Goal: Information Seeking & Learning: Learn about a topic

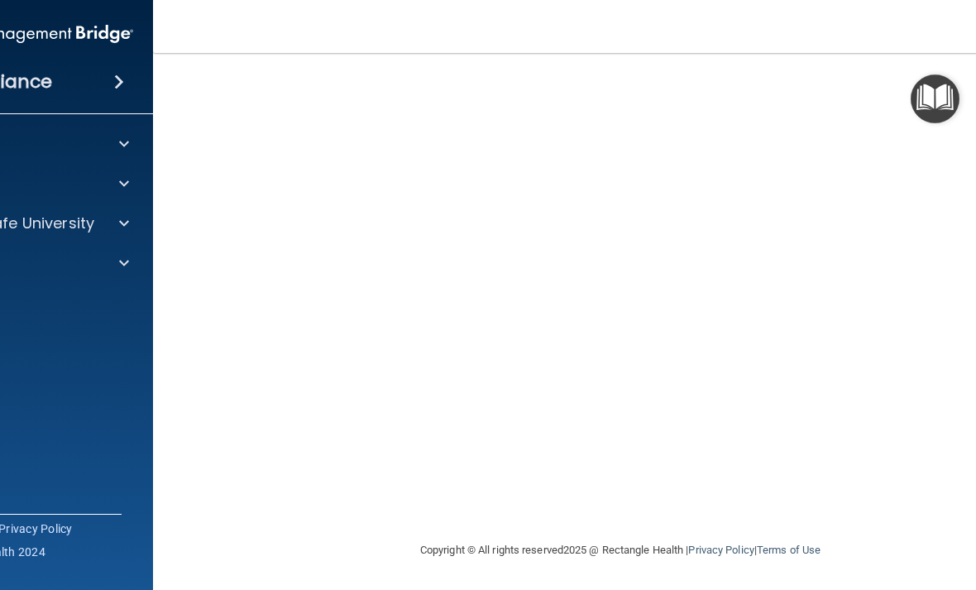
scroll to position [155, 0]
click at [103, 215] on div at bounding box center [121, 223] width 41 height 20
click at [79, 310] on img at bounding box center [89, 303] width 21 height 21
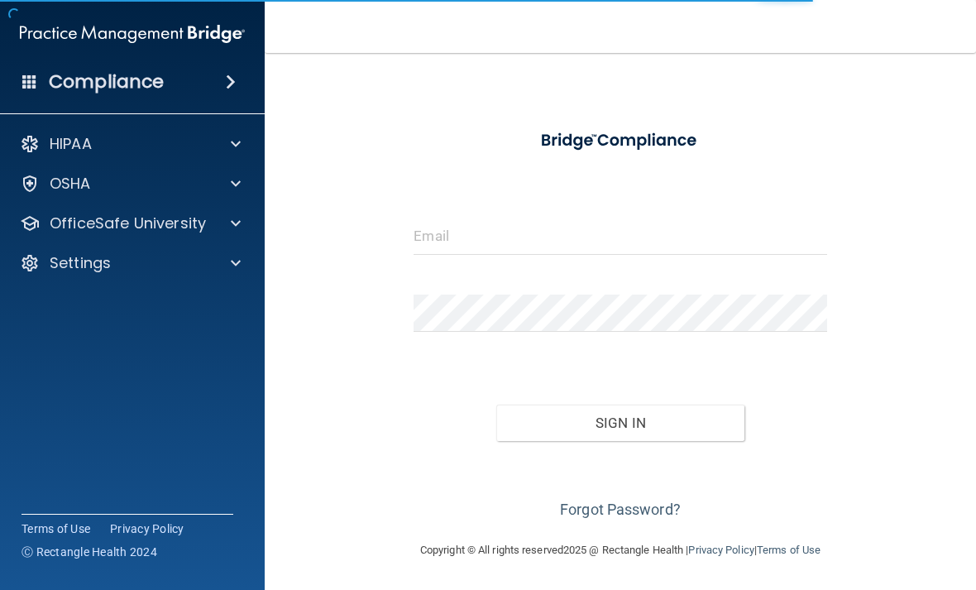
scroll to position [31, 0]
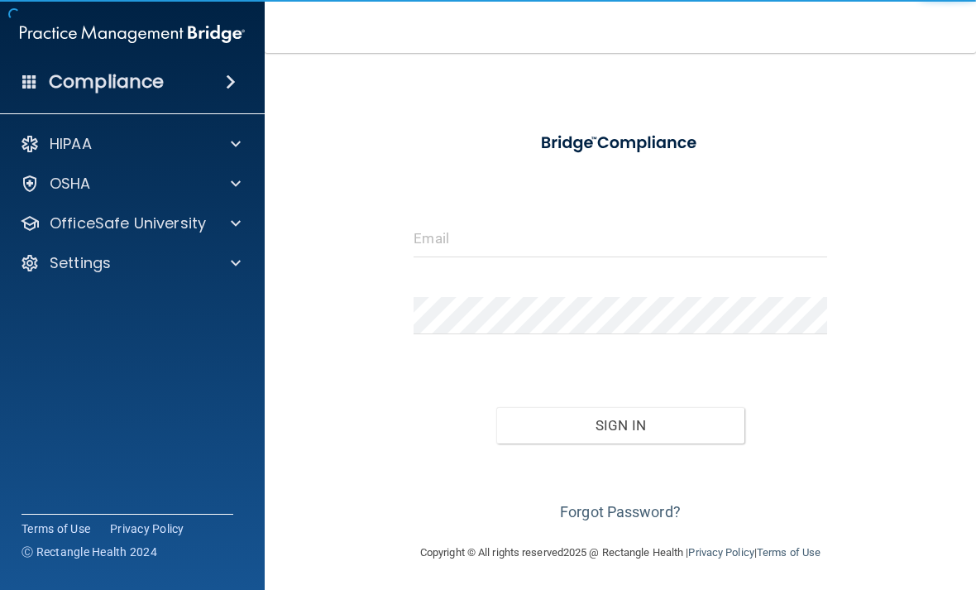
click at [628, 208] on form "Invalid email/password. You don't have permission to access that page. Sign In …" at bounding box center [620, 324] width 413 height 405
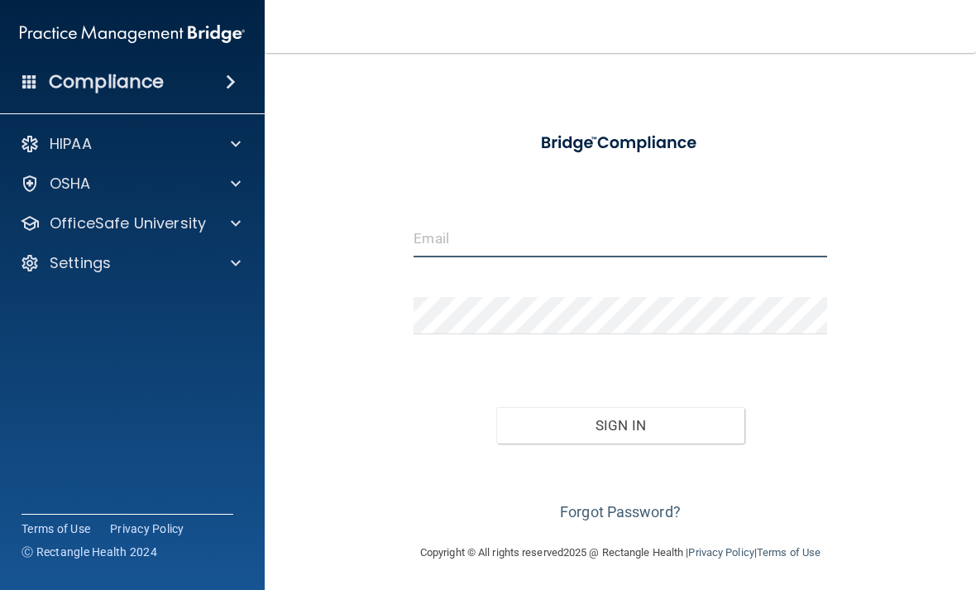
click at [488, 225] on input "email" at bounding box center [620, 238] width 413 height 37
type input "[EMAIL_ADDRESS][DOMAIN_NAME]"
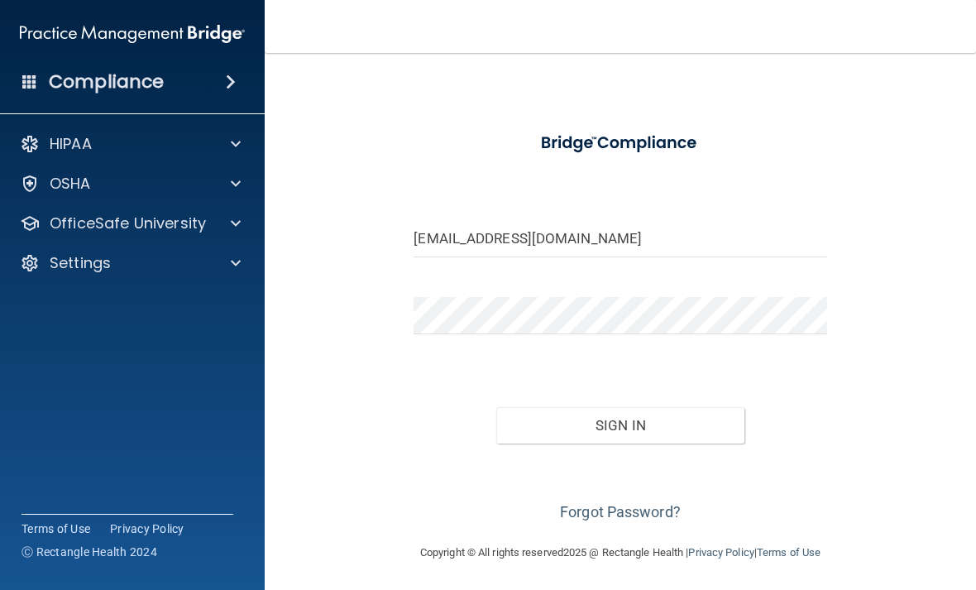
click at [621, 424] on button "Sign In" at bounding box center [620, 425] width 248 height 36
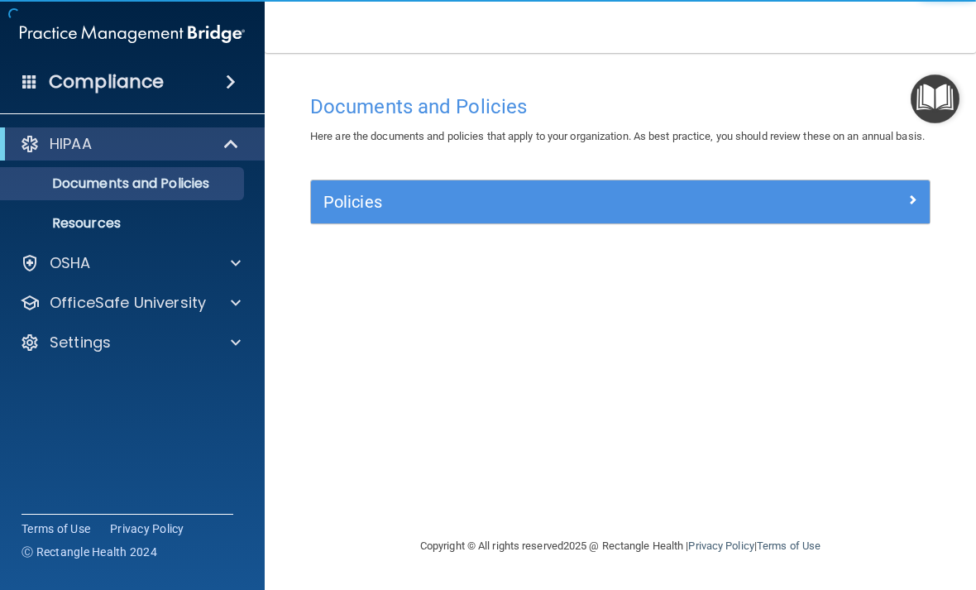
click at [856, 208] on div at bounding box center [852, 199] width 155 height 20
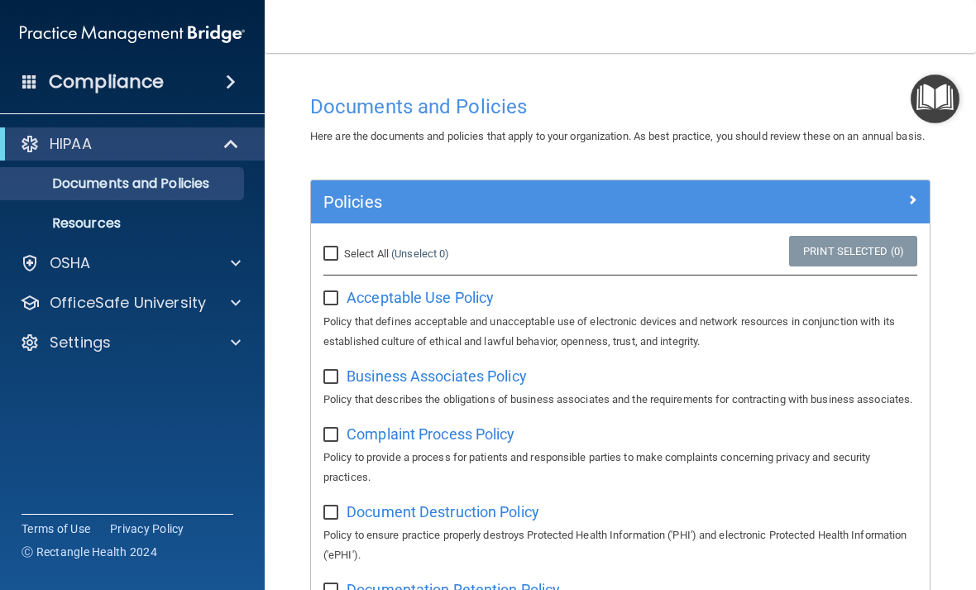
click at [175, 269] on div "OSHA" at bounding box center [109, 263] width 205 height 20
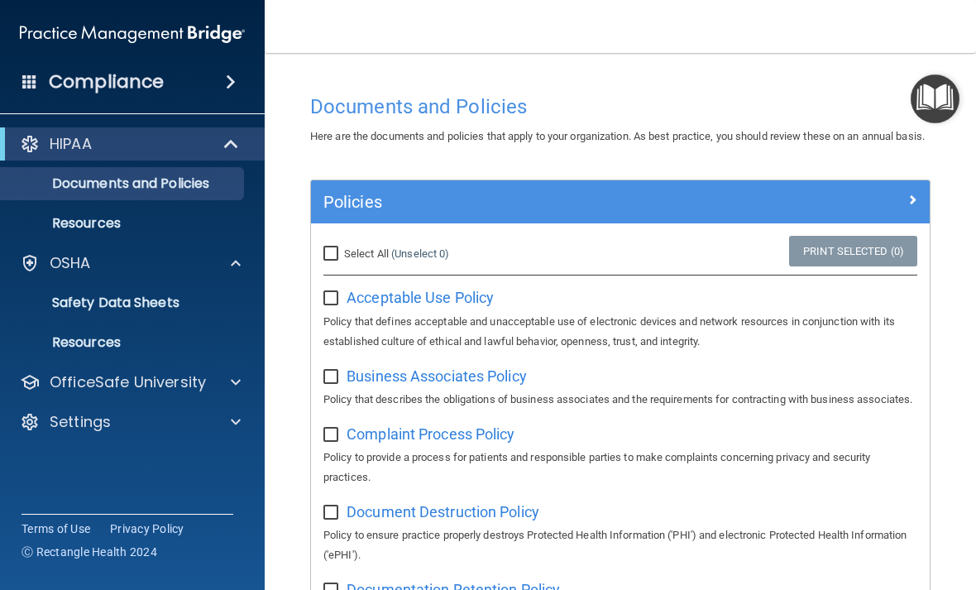
click at [199, 303] on p "Safety Data Sheets" at bounding box center [124, 303] width 226 height 17
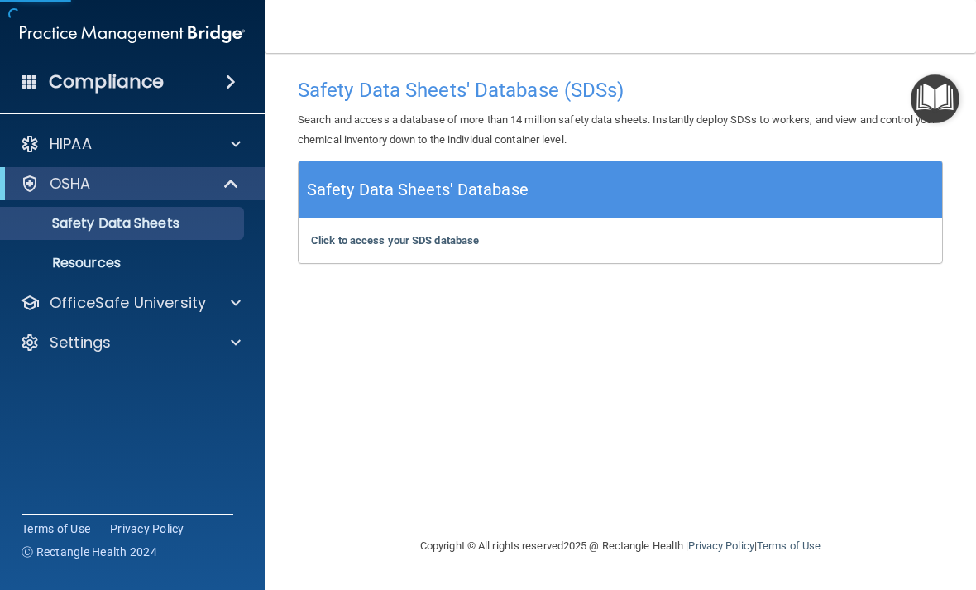
click at [208, 304] on div "OfficeSafe University" at bounding box center [109, 303] width 205 height 20
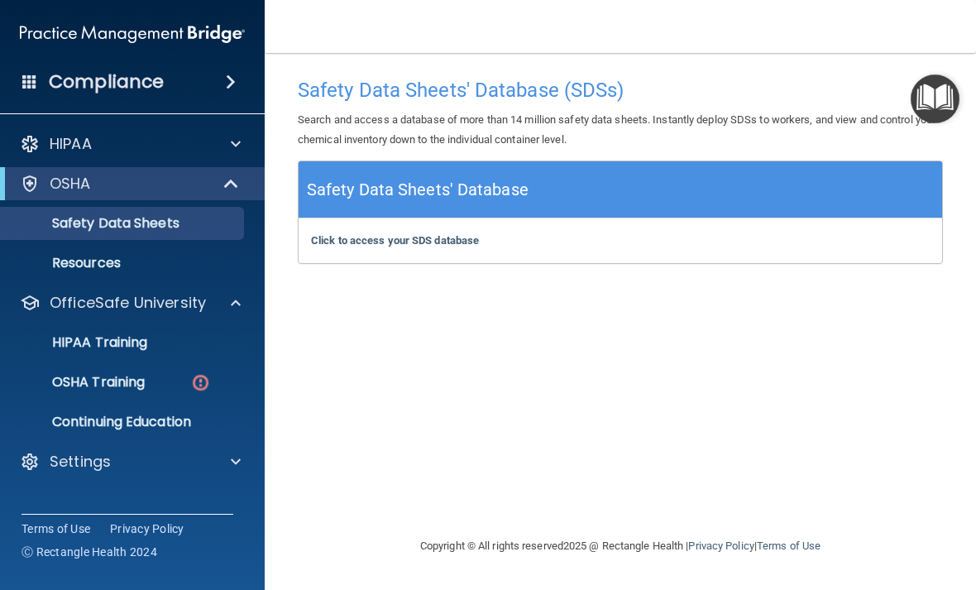
click at [192, 333] on link "HIPAA Training" at bounding box center [113, 342] width 261 height 33
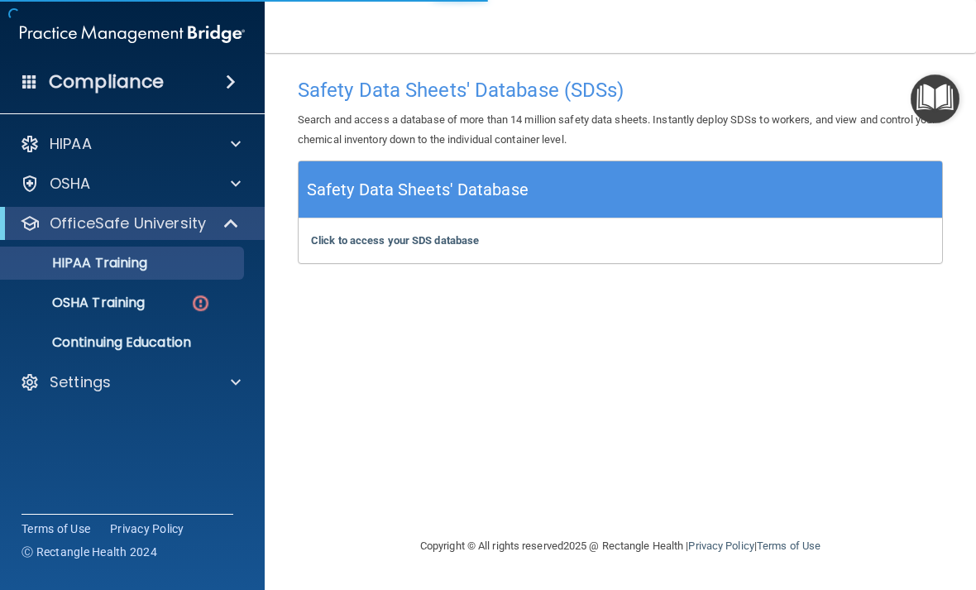
click at [203, 273] on link "HIPAA Training" at bounding box center [113, 263] width 261 height 33
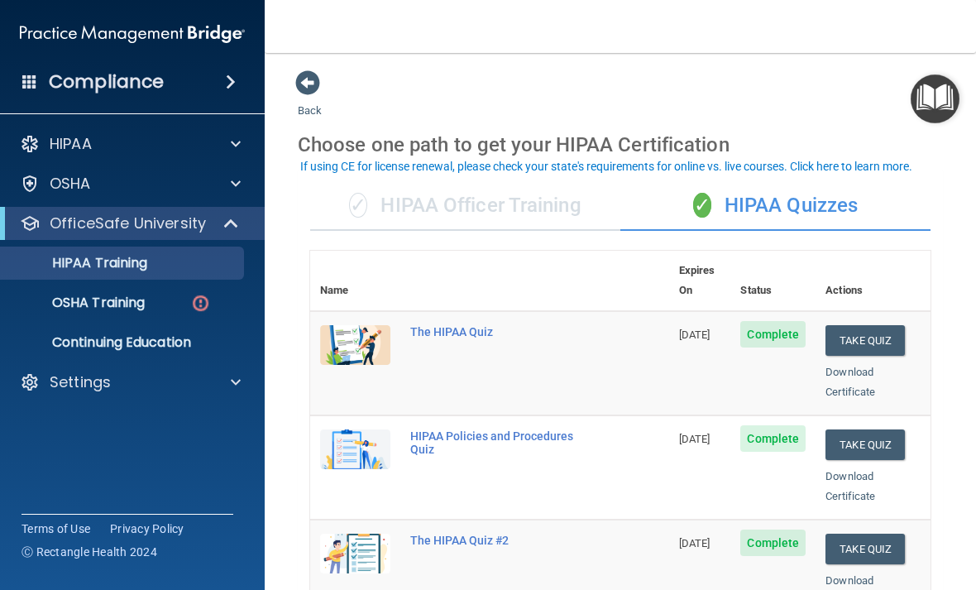
click at [145, 296] on p "OSHA Training" at bounding box center [78, 303] width 134 height 17
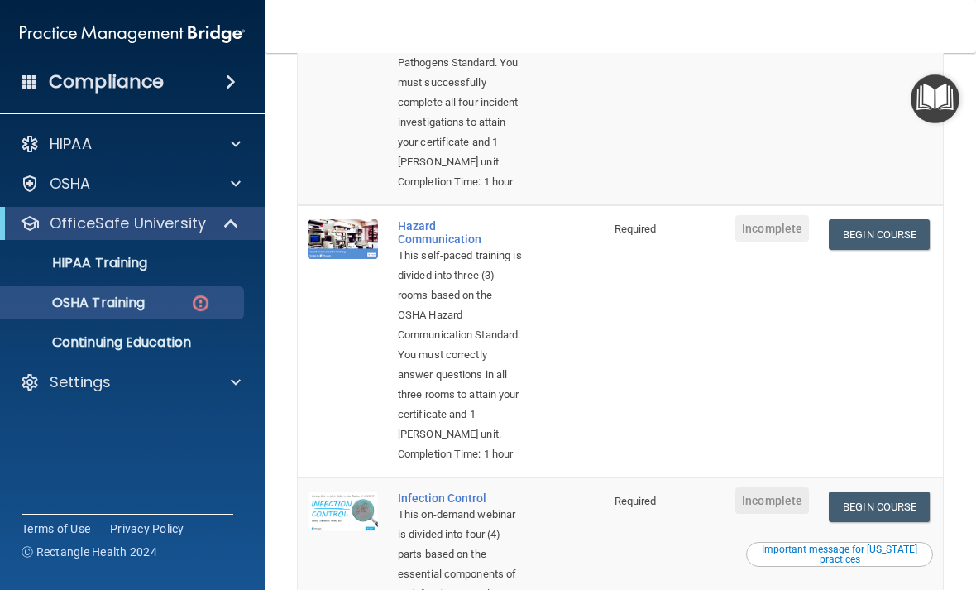
scroll to position [289, 0]
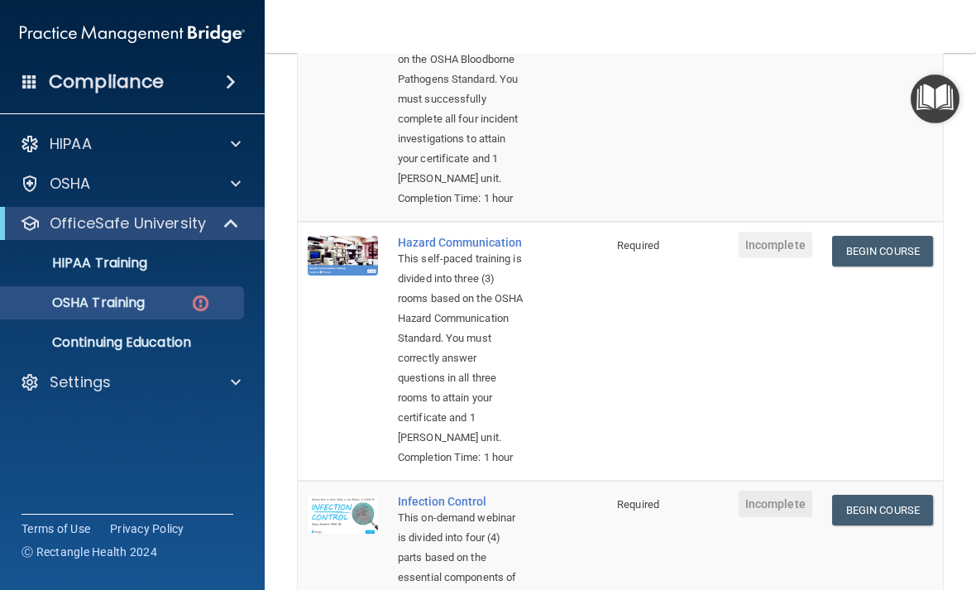
click at [907, 266] on link "Begin Course" at bounding box center [882, 251] width 101 height 31
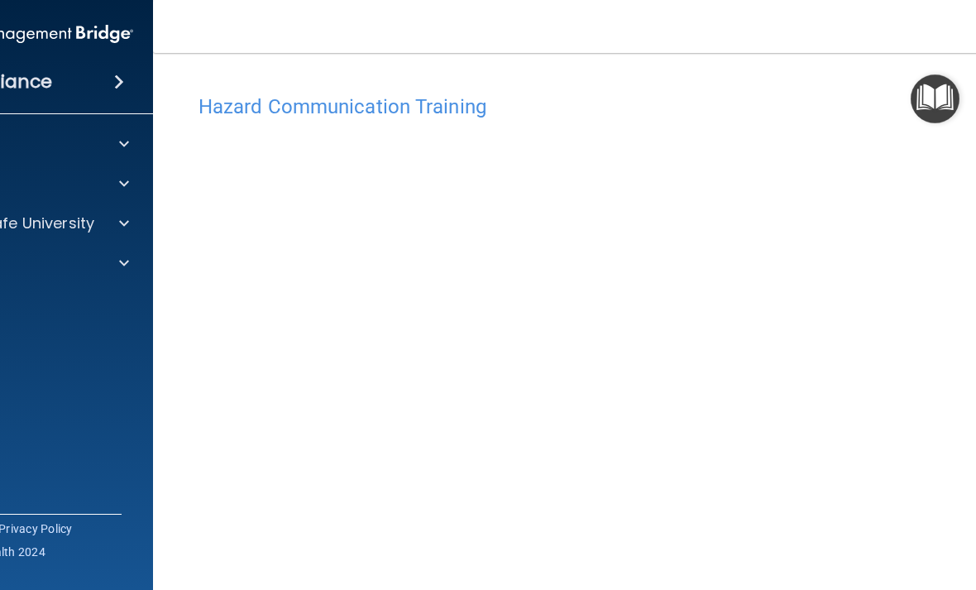
click at [77, 228] on p "OfficeSafe University" at bounding box center [16, 223] width 156 height 20
click at [85, 295] on img at bounding box center [89, 303] width 21 height 21
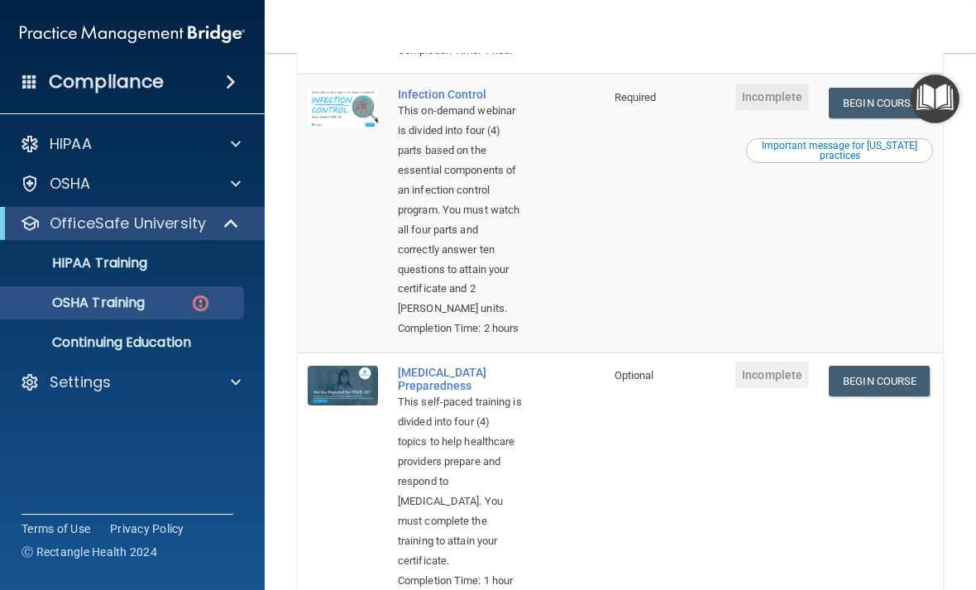
scroll to position [715, 0]
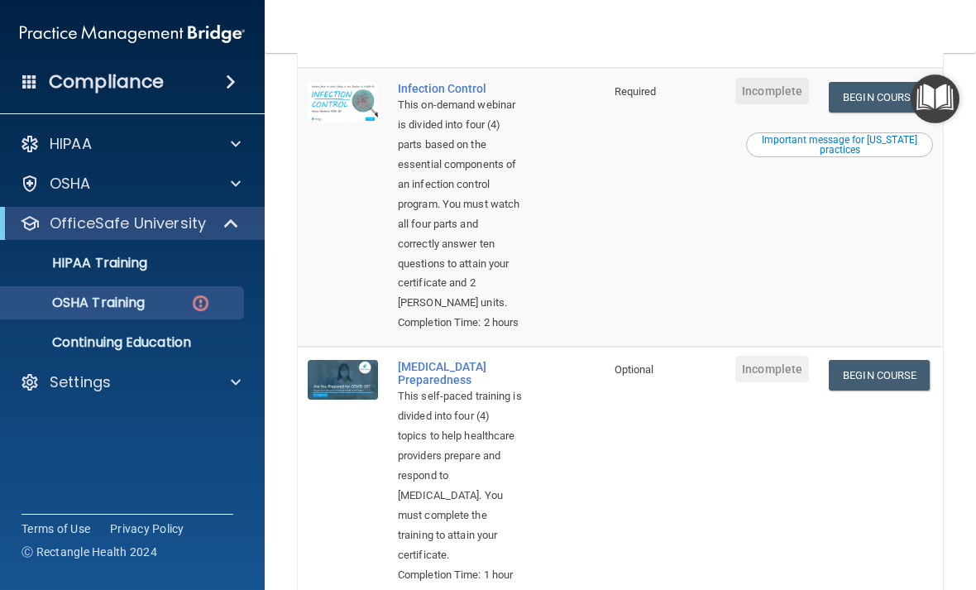
click at [903, 113] on link "Begin Course" at bounding box center [879, 97] width 101 height 31
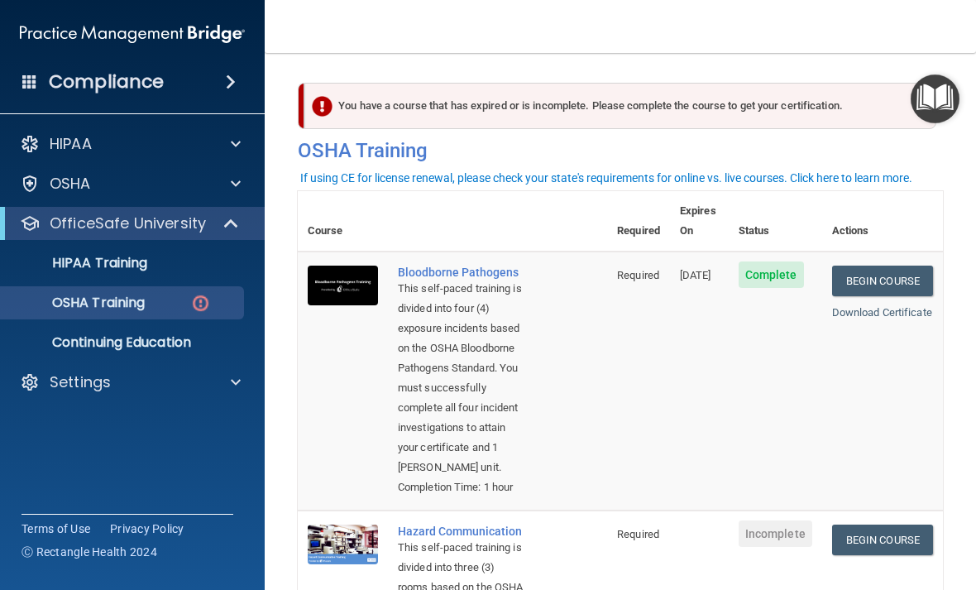
click at [74, 255] on p "HIPAA Training" at bounding box center [79, 263] width 137 height 17
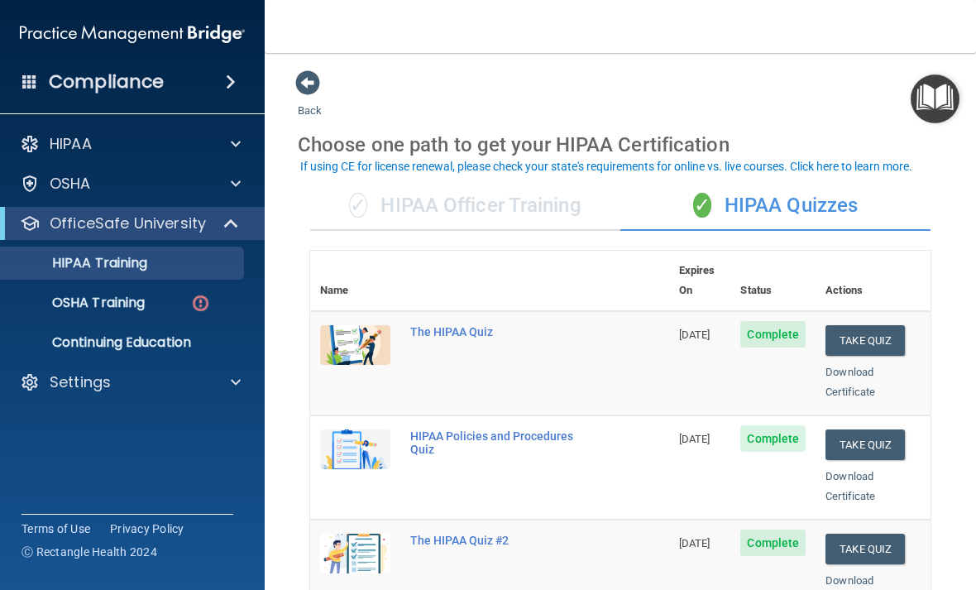
click at [140, 291] on link "OSHA Training" at bounding box center [113, 302] width 261 height 33
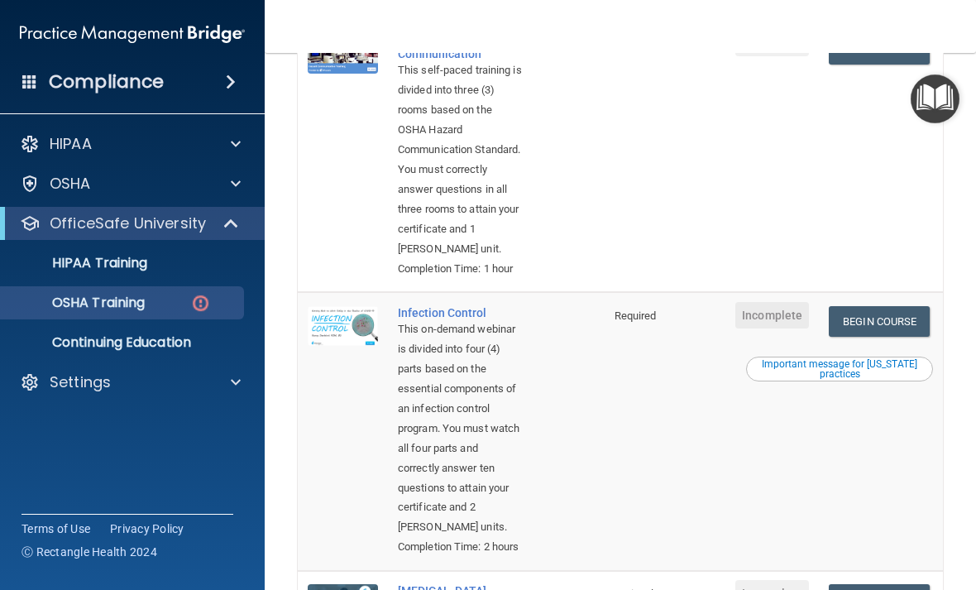
scroll to position [491, 0]
